Goal: Answer question/provide support

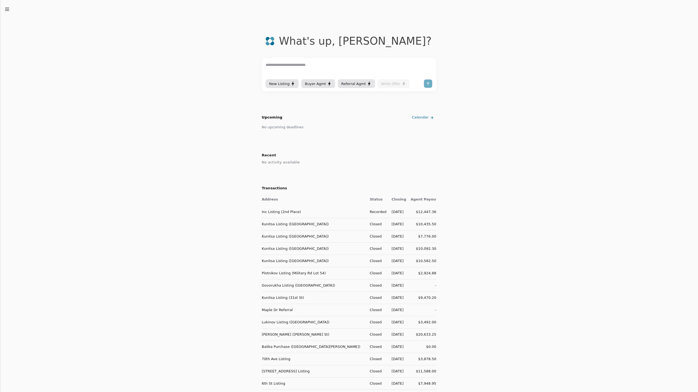
click at [288, 212] on td "Inc Listing (2nd Place)" at bounding box center [314, 212] width 104 height 12
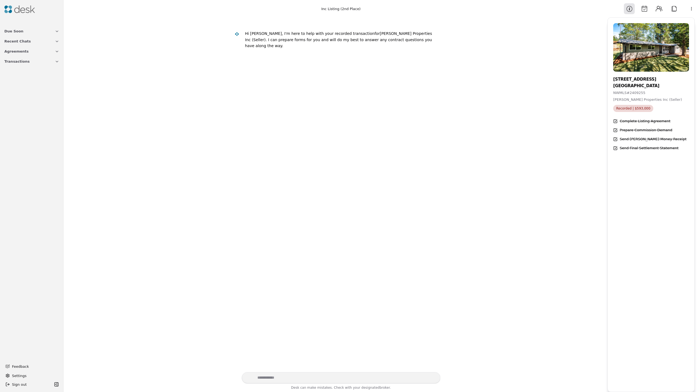
click at [23, 41] on span "Recent Chats" at bounding box center [17, 41] width 26 height 6
click at [25, 90] on button "Transactions" at bounding box center [31, 89] width 61 height 10
click at [24, 134] on span "Kunitsa Listing ([GEOGRAPHIC_DATA])" at bounding box center [31, 133] width 55 height 6
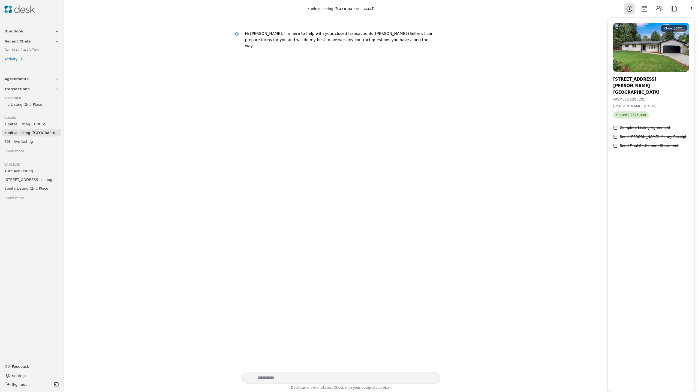
click at [33, 90] on button "Transactions" at bounding box center [31, 89] width 61 height 10
click at [43, 80] on button "Agreements" at bounding box center [31, 79] width 61 height 10
click at [59, 34] on button "Due Soon" at bounding box center [31, 31] width 61 height 10
click at [12, 89] on span "Activity" at bounding box center [10, 87] width 13 height 6
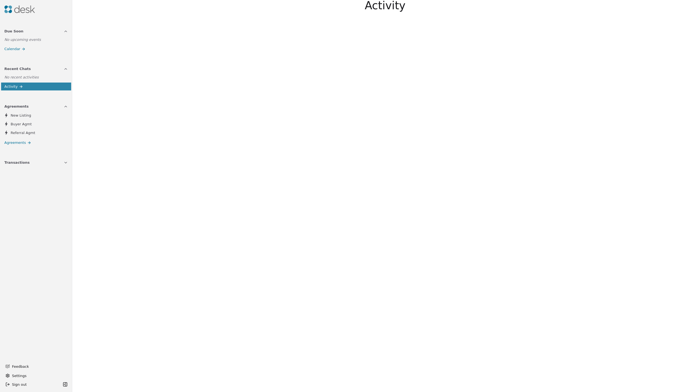
click at [11, 2] on div at bounding box center [36, 9] width 72 height 19
click at [14, 10] on img at bounding box center [19, 9] width 31 height 8
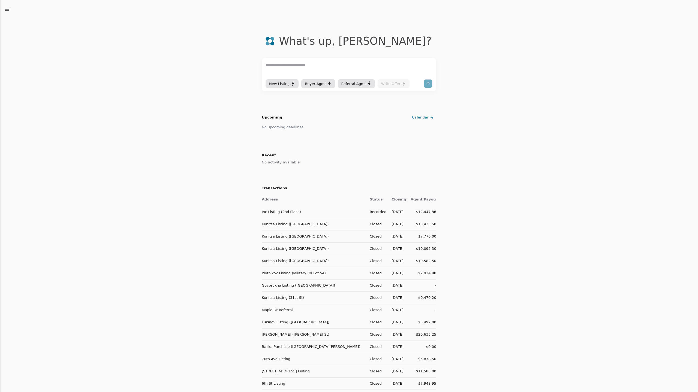
click at [275, 212] on td "Inc Listing (2nd Place)" at bounding box center [314, 212] width 104 height 12
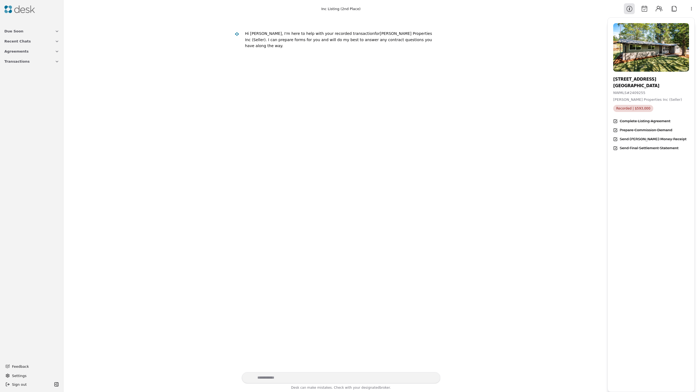
click at [673, 8] on button "Attach" at bounding box center [674, 8] width 11 height 11
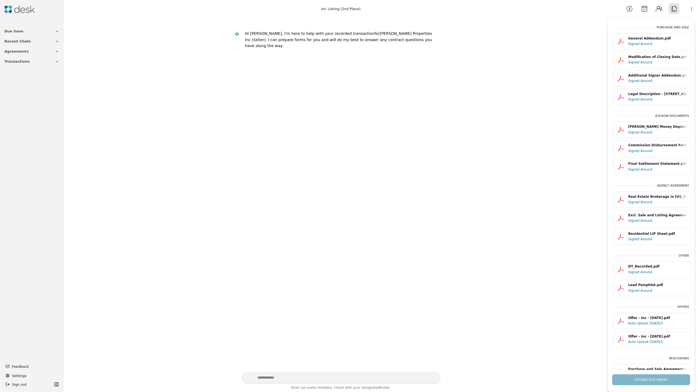
click at [637, 43] on div "Signed Around" at bounding box center [657, 43] width 59 height 5
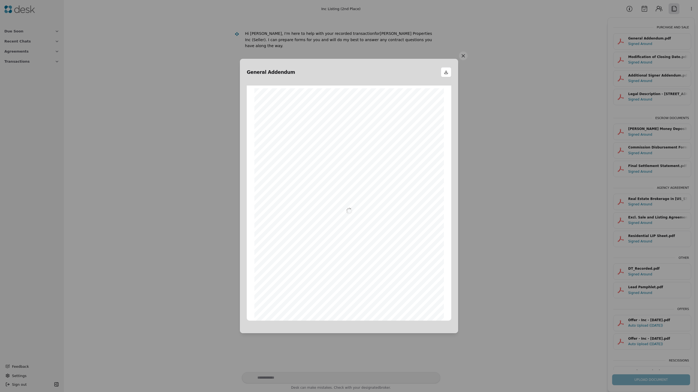
scroll to position [3, 0]
click at [461, 59] on button at bounding box center [463, 56] width 9 height 9
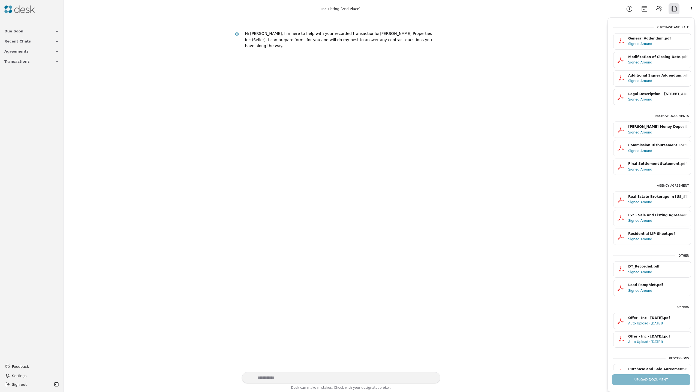
click at [11, 10] on img at bounding box center [19, 9] width 31 height 8
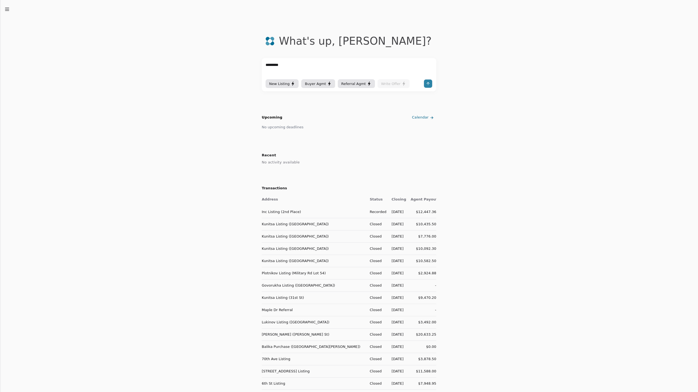
type textarea "**********"
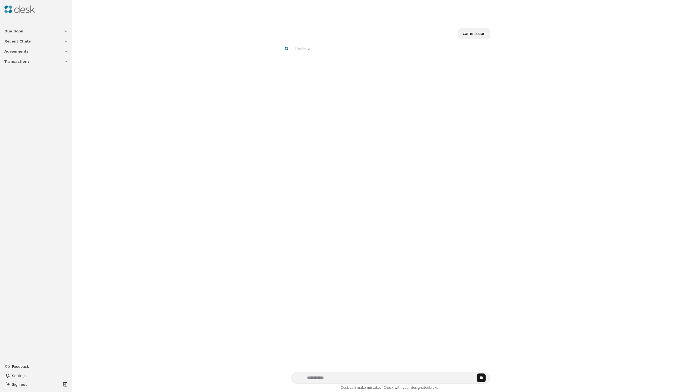
click at [62, 52] on button "Agreements" at bounding box center [36, 51] width 70 height 10
click at [54, 110] on button "Transactions" at bounding box center [36, 108] width 70 height 10
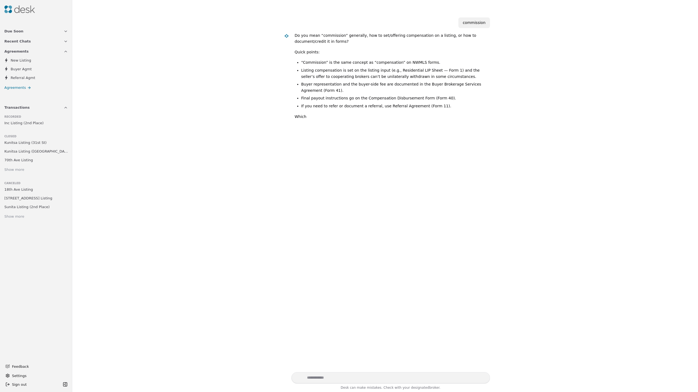
click at [28, 123] on span "Inc Listing (2nd Place)" at bounding box center [23, 123] width 39 height 6
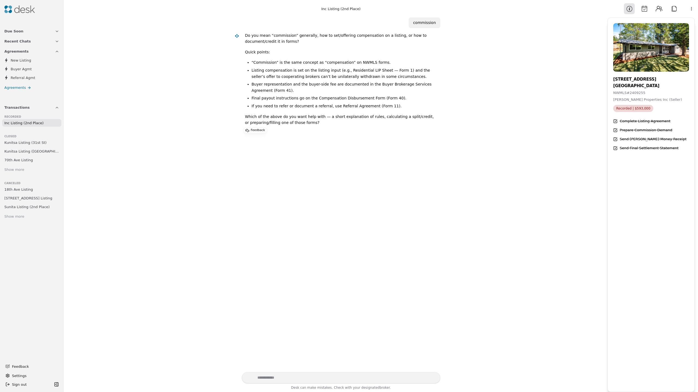
click at [651, 147] on div "Send Final Settlement Statement" at bounding box center [649, 149] width 59 height 6
click at [633, 109] on span "Recorded | $593,000" at bounding box center [633, 108] width 40 height 7
click at [696, 9] on html "Due Soon Recent Chats Agreements New Listing Buyer Agmt Referral Agmt Agreement…" at bounding box center [349, 196] width 698 height 392
click at [677, 22] on div "Commission Demand" at bounding box center [679, 21] width 42 height 9
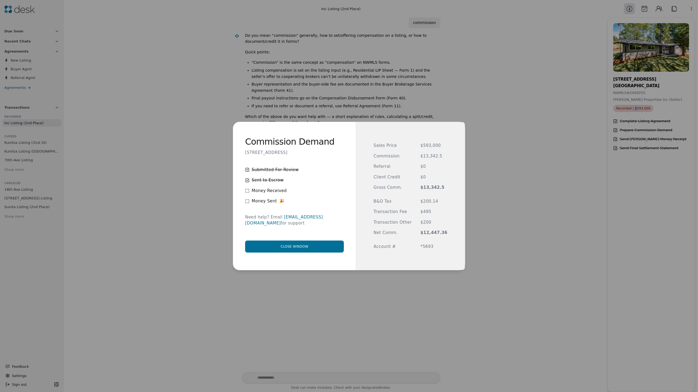
click at [301, 245] on button "Close window" at bounding box center [294, 247] width 99 height 12
